Goal: Check status: Check status

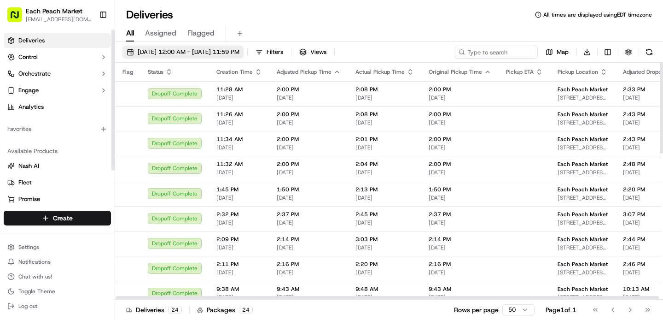
click at [170, 51] on span "[DATE] 12:00 AM - [DATE] 11:59 PM" at bounding box center [189, 52] width 102 height 8
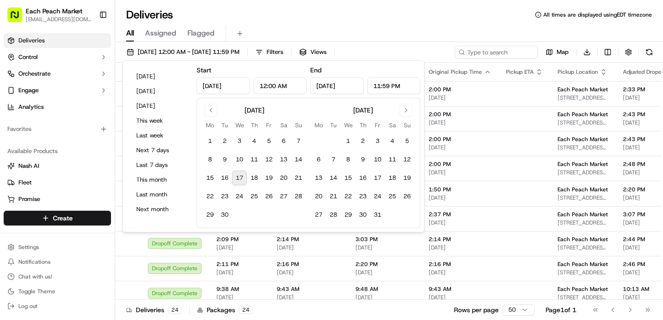
click at [239, 176] on button "17" at bounding box center [239, 177] width 15 height 15
type input "[DATE]"
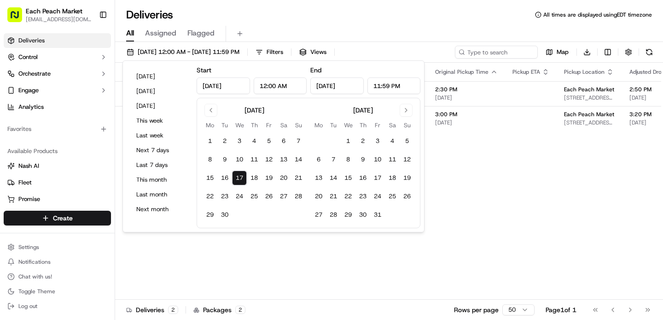
click at [397, 17] on div "Deliveries All times are displayed using EDT timezone" at bounding box center [389, 14] width 548 height 15
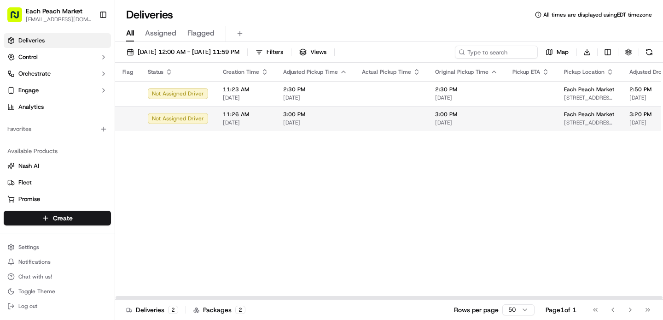
click at [173, 121] on div "Not Assigned Driver" at bounding box center [178, 118] width 60 height 11
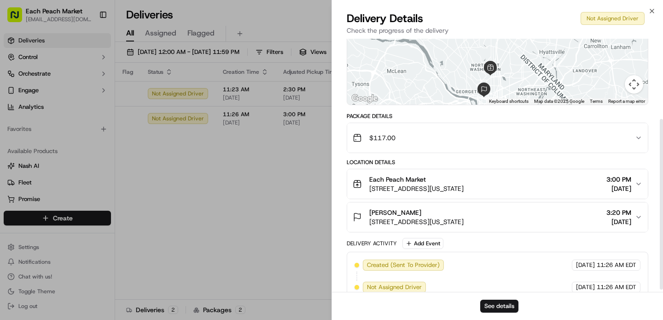
scroll to position [122, 0]
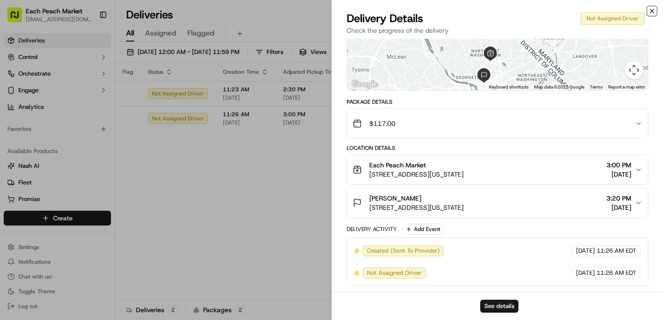
click at [655, 12] on icon "button" at bounding box center [652, 10] width 7 height 7
